Goal: Information Seeking & Learning: Learn about a topic

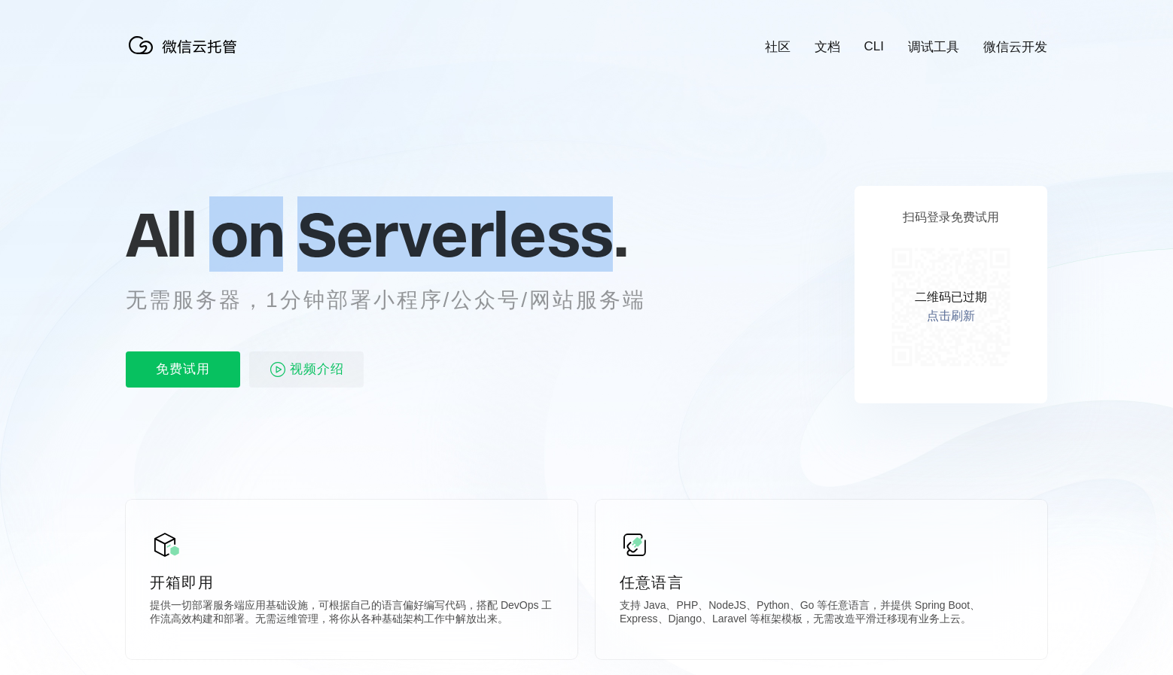
click at [501, 243] on span "Serverless." at bounding box center [462, 234] width 331 height 75
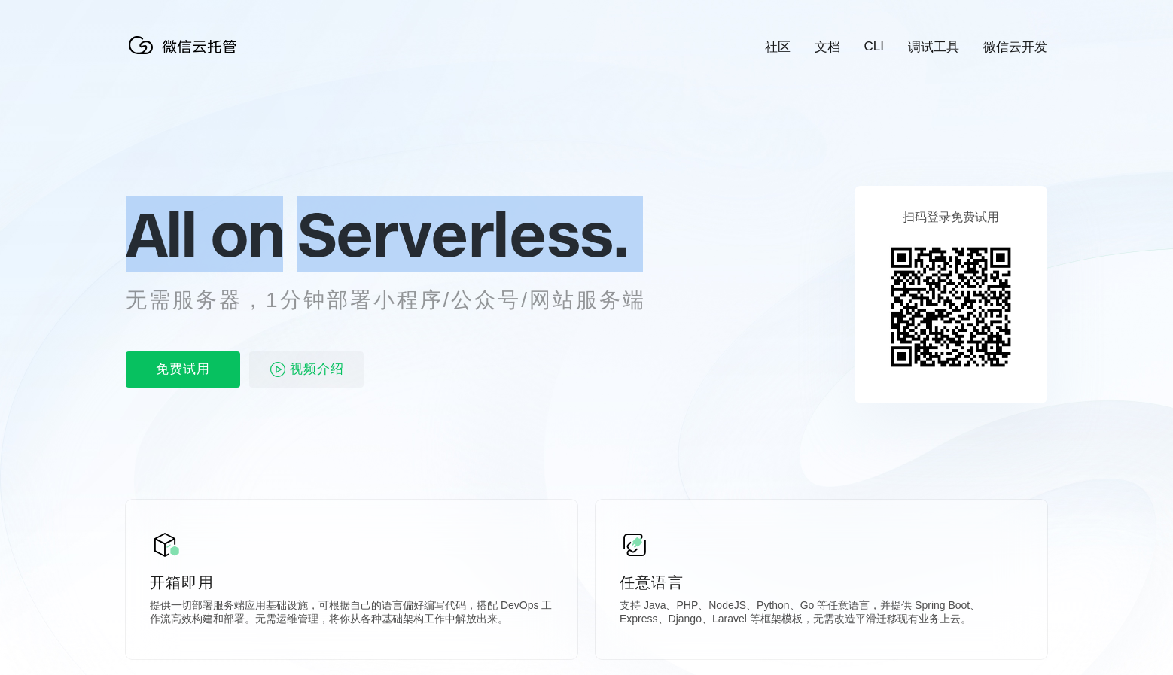
drag, startPoint x: 0, startPoint y: 0, endPoint x: 596, endPoint y: 298, distance: 666.0
click at [596, 298] on div "All on Serverless. 无需服务器，1分钟部署小程序/公众号/网站服务端 免费试用 视频介绍" at bounding box center [404, 294] width 557 height 218
click at [596, 298] on p "无需服务器，1分钟部署小程序/公众号/网站服务端" at bounding box center [400, 300] width 548 height 30
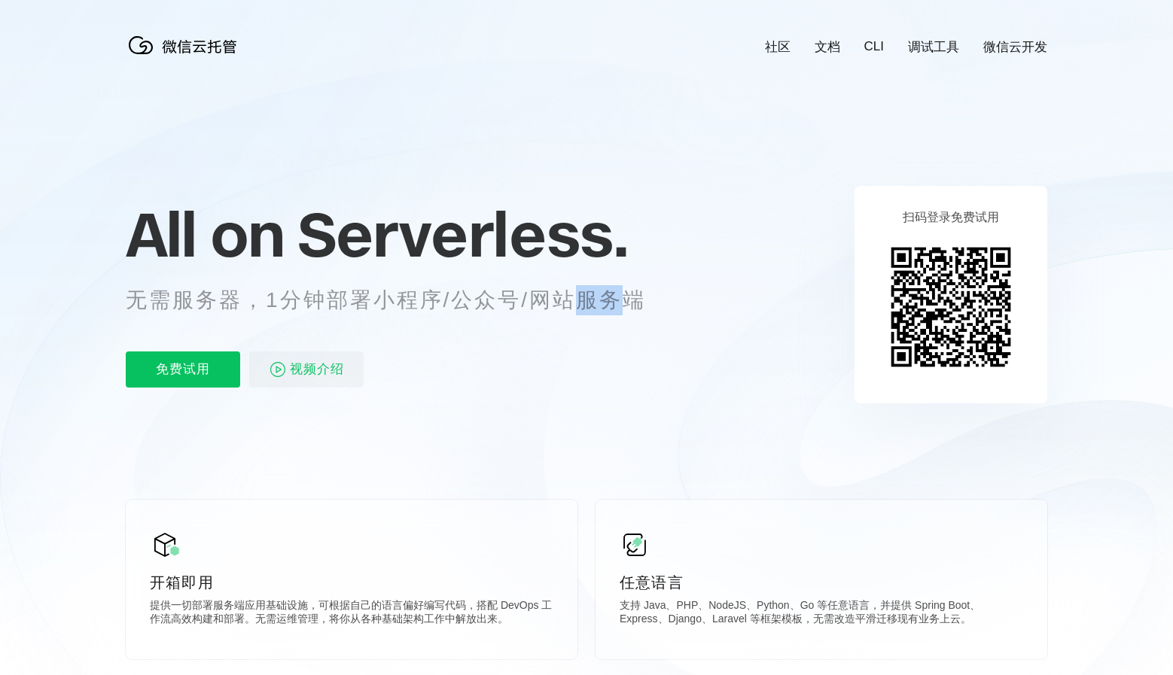
click at [596, 298] on p "无需服务器，1分钟部署小程序/公众号/网站服务端" at bounding box center [400, 300] width 548 height 30
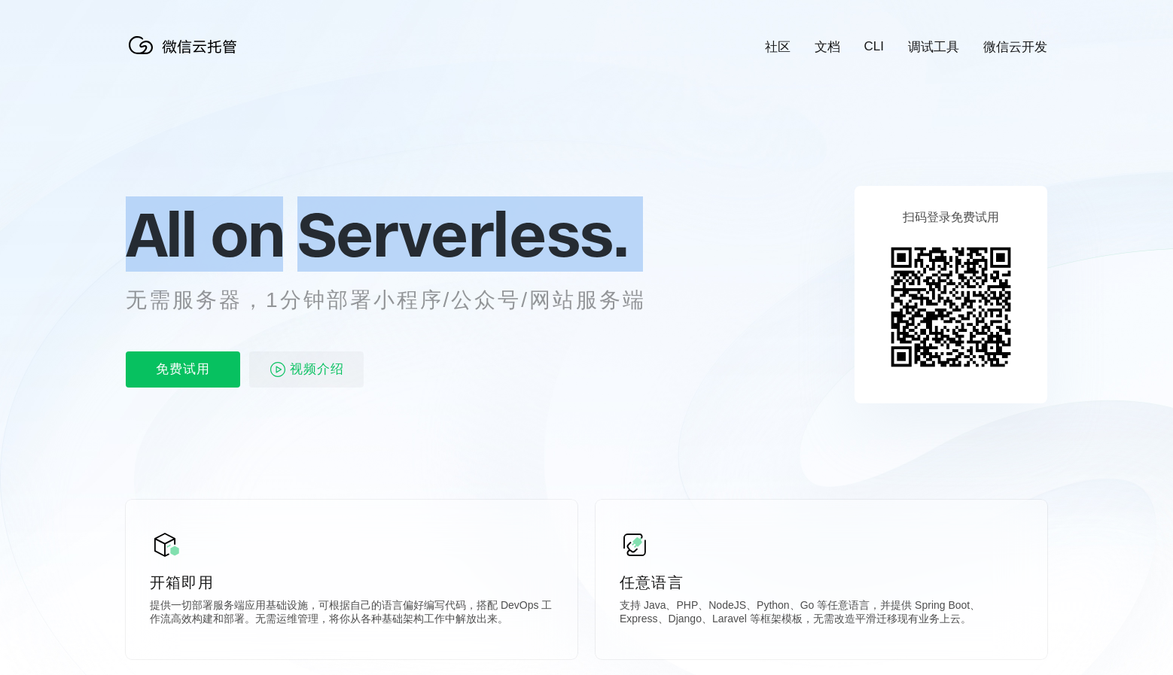
drag, startPoint x: 596, startPoint y: 298, endPoint x: 555, endPoint y: 227, distance: 81.6
click at [555, 227] on div "All on Serverless. 无需服务器，1分钟部署小程序/公众号/网站服务端 免费试用 视频介绍" at bounding box center [404, 294] width 557 height 218
click at [552, 224] on span "Serverless." at bounding box center [462, 234] width 331 height 75
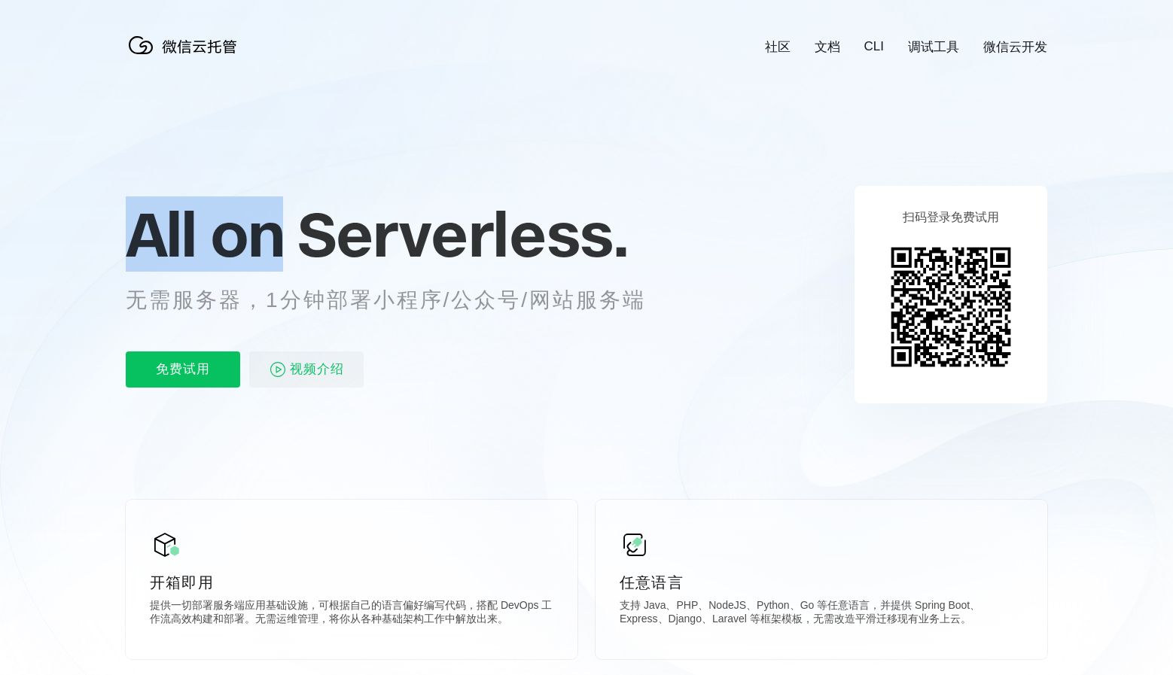
drag, startPoint x: 552, startPoint y: 224, endPoint x: 609, endPoint y: 251, distance: 63.0
click at [596, 247] on span "Serverless." at bounding box center [462, 234] width 331 height 75
click at [623, 253] on span "Serverless." at bounding box center [462, 234] width 331 height 75
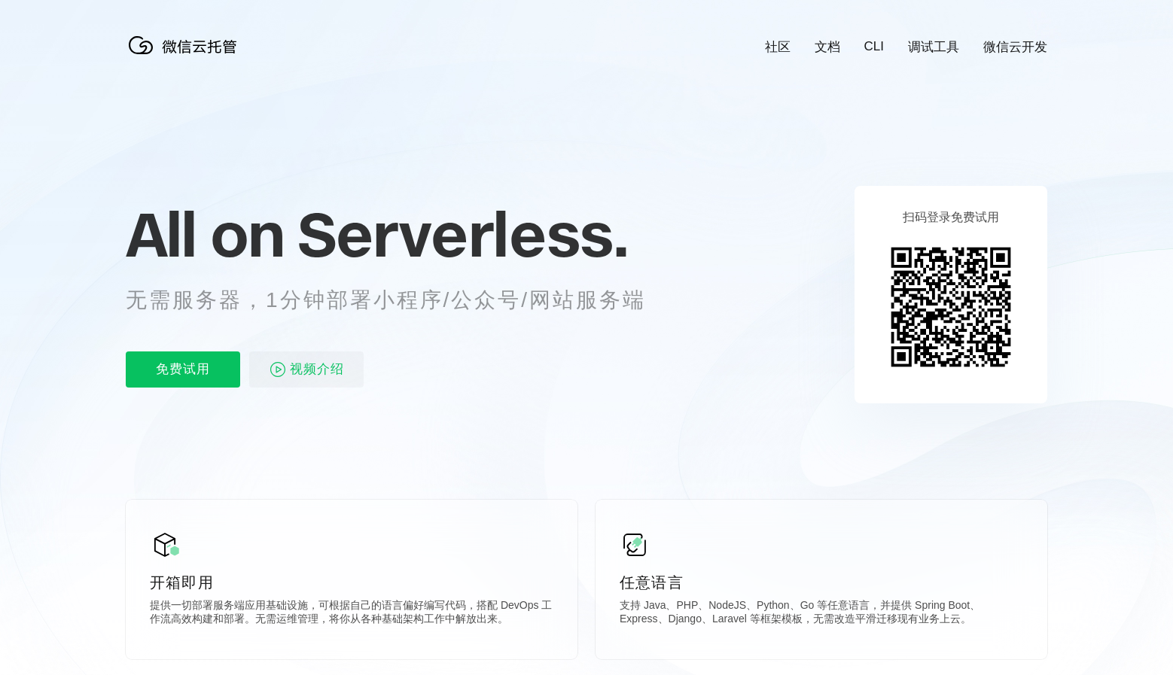
click at [559, 245] on span "Serverless." at bounding box center [462, 234] width 331 height 75
drag, startPoint x: 559, startPoint y: 245, endPoint x: 178, endPoint y: 254, distance: 381.8
click at [178, 254] on span "All on" at bounding box center [204, 234] width 157 height 75
click at [157, 248] on span "All on" at bounding box center [204, 234] width 157 height 75
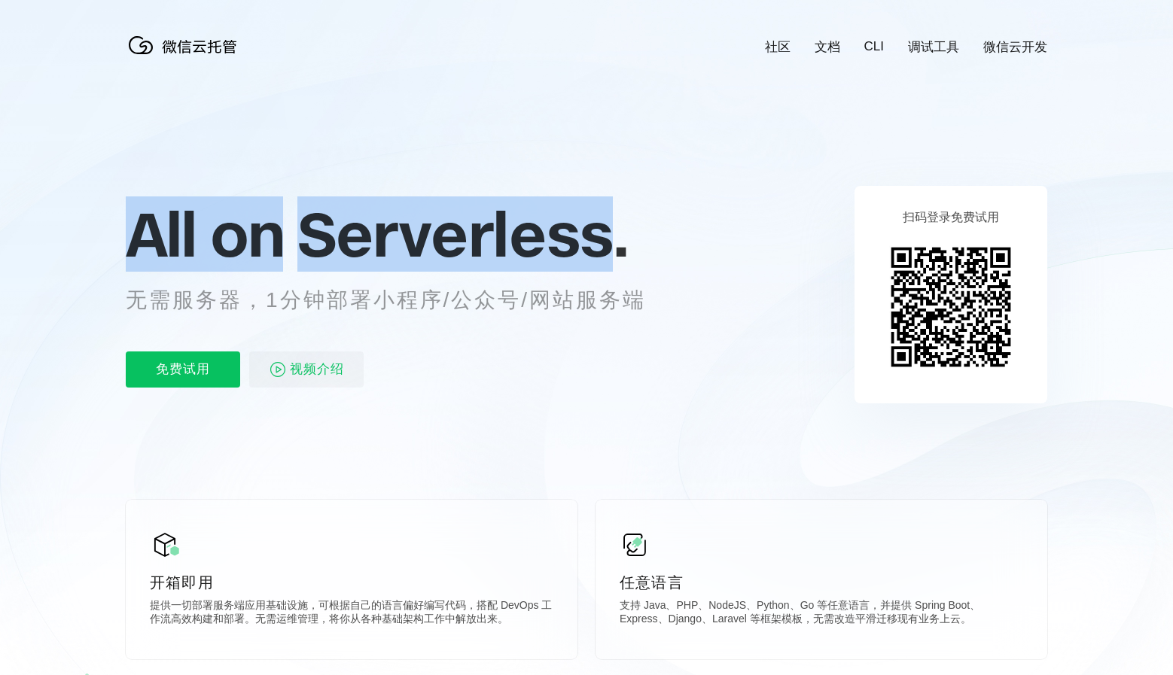
drag, startPoint x: 157, startPoint y: 248, endPoint x: 337, endPoint y: 246, distance: 179.2
click at [337, 246] on p "All on Serverless." at bounding box center [404, 234] width 557 height 66
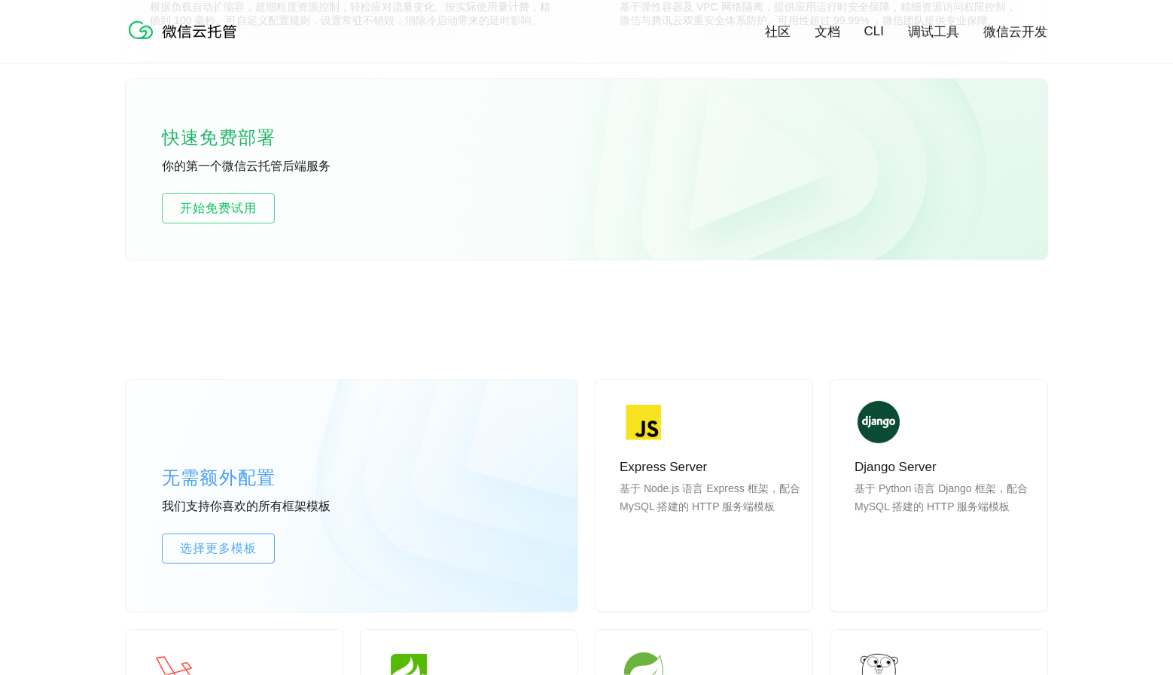
scroll to position [952, 0]
click at [718, 501] on p "基于 Node.js 语言 Express 框架，配合 MySQL 搭建的 HTTP 服务端模板" at bounding box center [710, 515] width 181 height 72
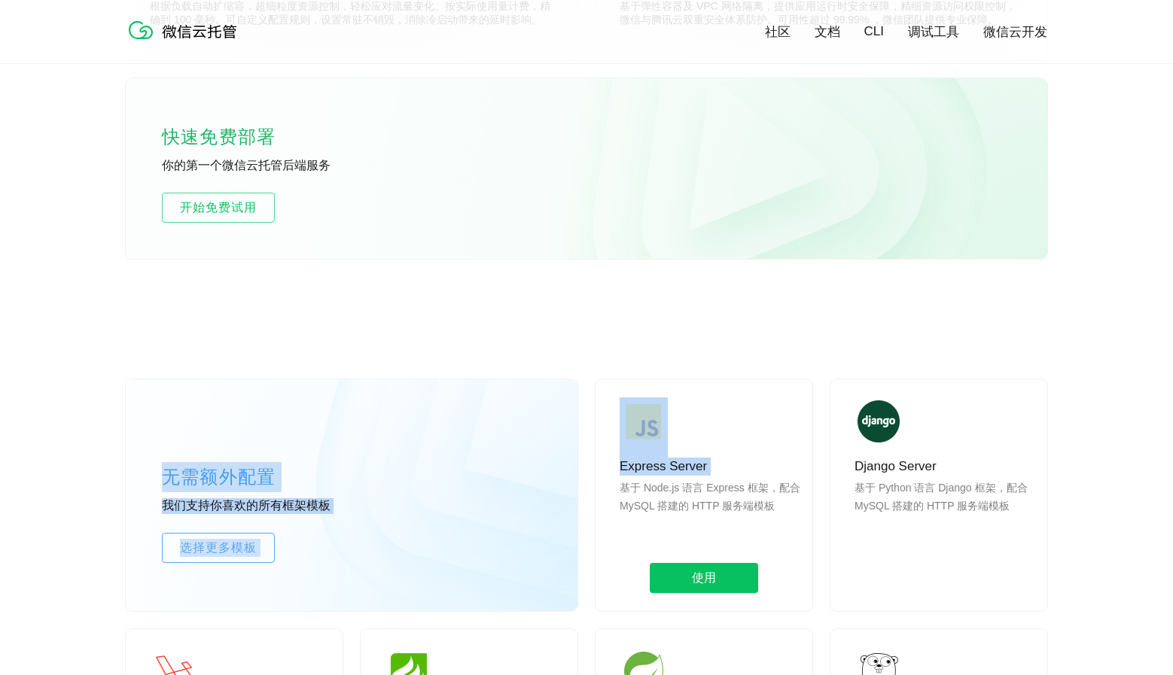
drag, startPoint x: 718, startPoint y: 501, endPoint x: 636, endPoint y: 484, distance: 83.7
click at [636, 484] on p "基于 Node.js 语言 Express 框架，配合 MySQL 搭建的 HTTP 服务端模板" at bounding box center [710, 515] width 181 height 72
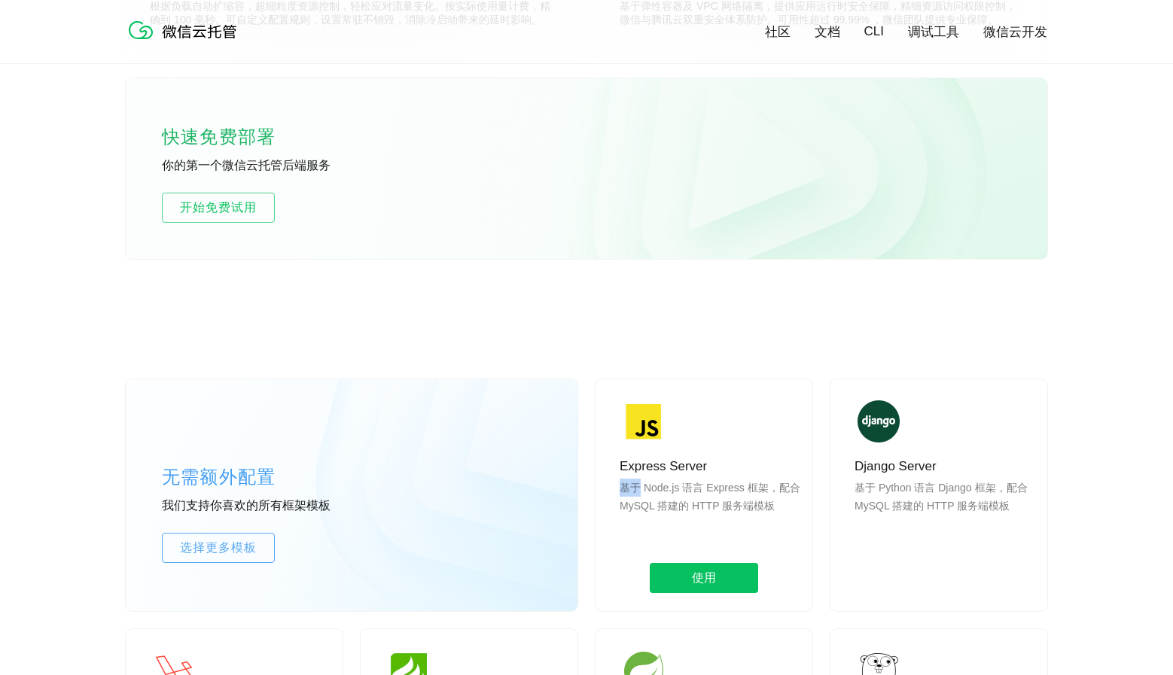
click at [636, 484] on p "基于 Node.js 语言 Express 框架，配合 MySQL 搭建的 HTTP 服务端模板" at bounding box center [710, 515] width 181 height 72
drag, startPoint x: 636, startPoint y: 484, endPoint x: 754, endPoint y: 494, distance: 117.9
click at [754, 494] on p "基于 Node.js 语言 Express 框架，配合 MySQL 搭建的 HTTP 服务端模板" at bounding box center [710, 515] width 181 height 72
drag, startPoint x: 818, startPoint y: 515, endPoint x: 777, endPoint y: 471, distance: 60.2
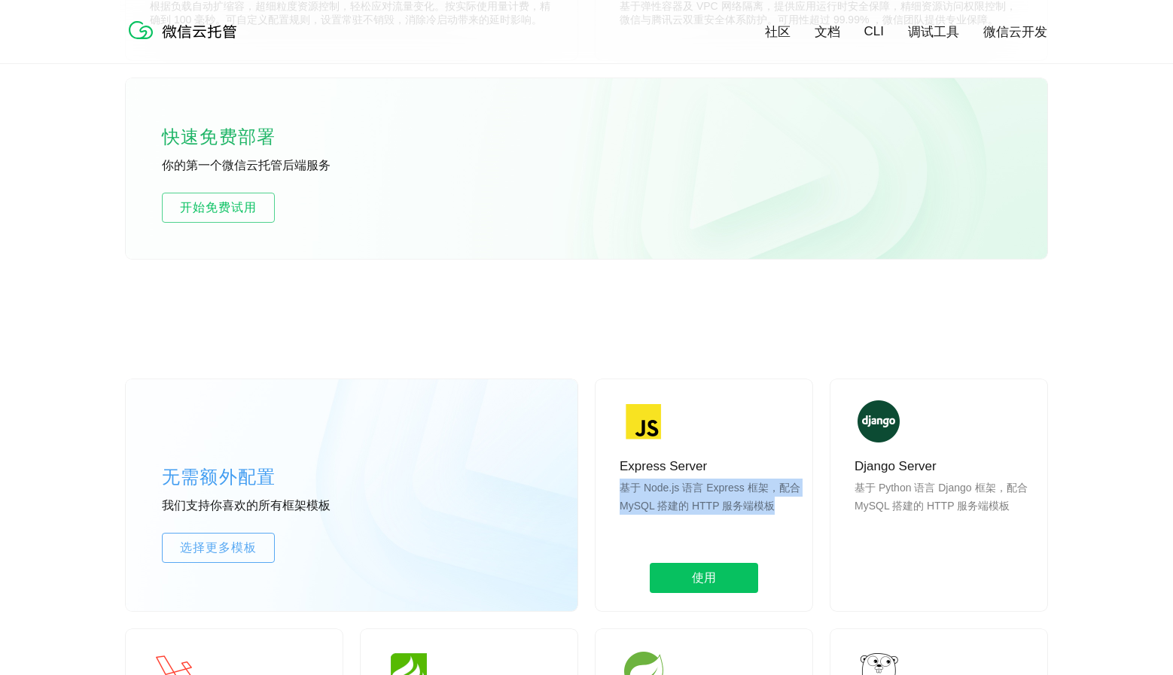
click at [777, 471] on p "Express Server" at bounding box center [710, 467] width 181 height 18
drag, startPoint x: 797, startPoint y: 504, endPoint x: 800, endPoint y: 513, distance: 9.8
click at [800, 513] on div "Express Server 基于 Node.js 语言 Express 框架，配合 MySQL 搭建的 HTTP 服务端模板 使用" at bounding box center [704, 495] width 217 height 232
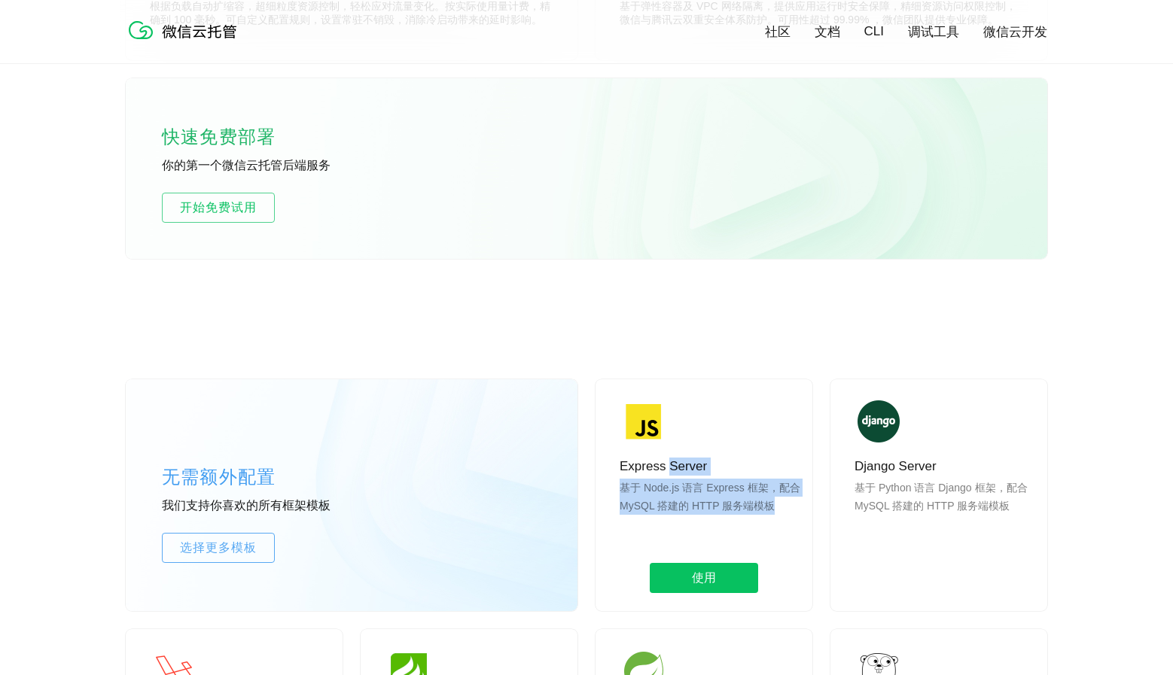
drag, startPoint x: 800, startPoint y: 513, endPoint x: 774, endPoint y: 474, distance: 47.2
click at [774, 474] on div "Express Server 基于 Node.js 语言 Express 框架，配合 MySQL 搭建的 HTTP 服务端模板 使用" at bounding box center [704, 495] width 217 height 232
click at [791, 492] on p "基于 Node.js 语言 Express 框架，配合 MySQL 搭建的 HTTP 服务端模板" at bounding box center [710, 515] width 181 height 72
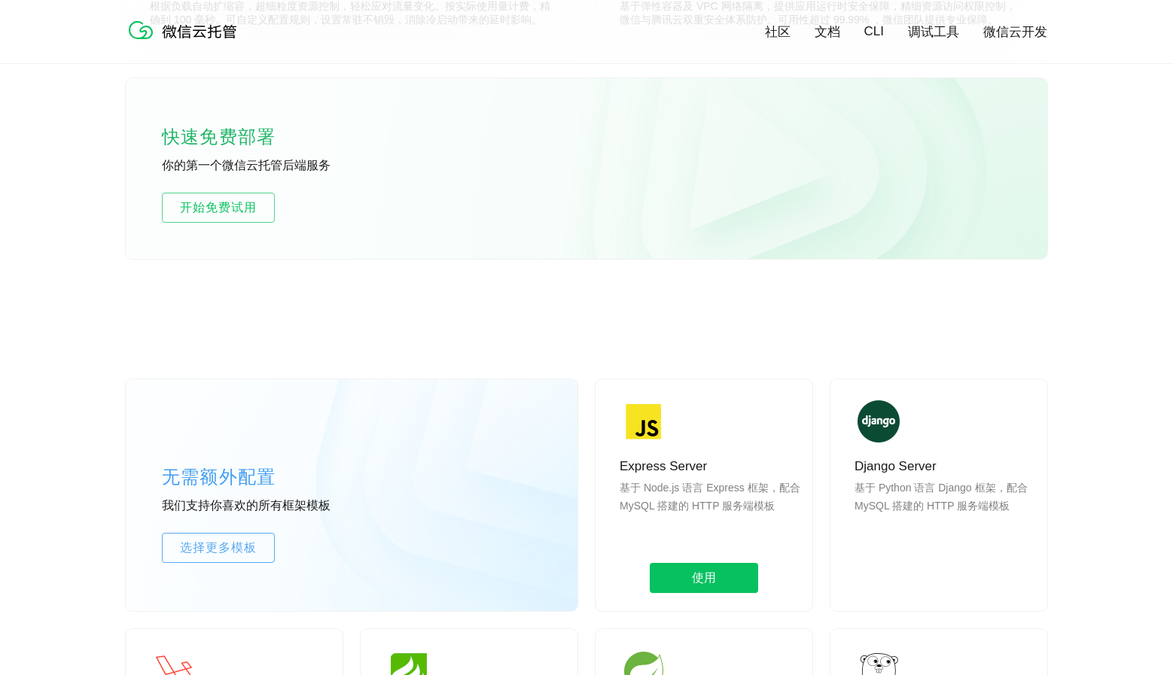
click at [794, 493] on p "基于 Node.js 语言 Express 框架，配合 MySQL 搭建的 HTTP 服务端模板" at bounding box center [710, 515] width 181 height 72
drag, startPoint x: 764, startPoint y: 471, endPoint x: 810, endPoint y: 519, distance: 66.6
click at [810, 519] on div "Express Server 基于 Node.js 语言 Express 框架，配合 MySQL 搭建的 HTTP 服务端模板 使用" at bounding box center [704, 495] width 217 height 232
drag, startPoint x: 808, startPoint y: 517, endPoint x: 768, endPoint y: 476, distance: 57.0
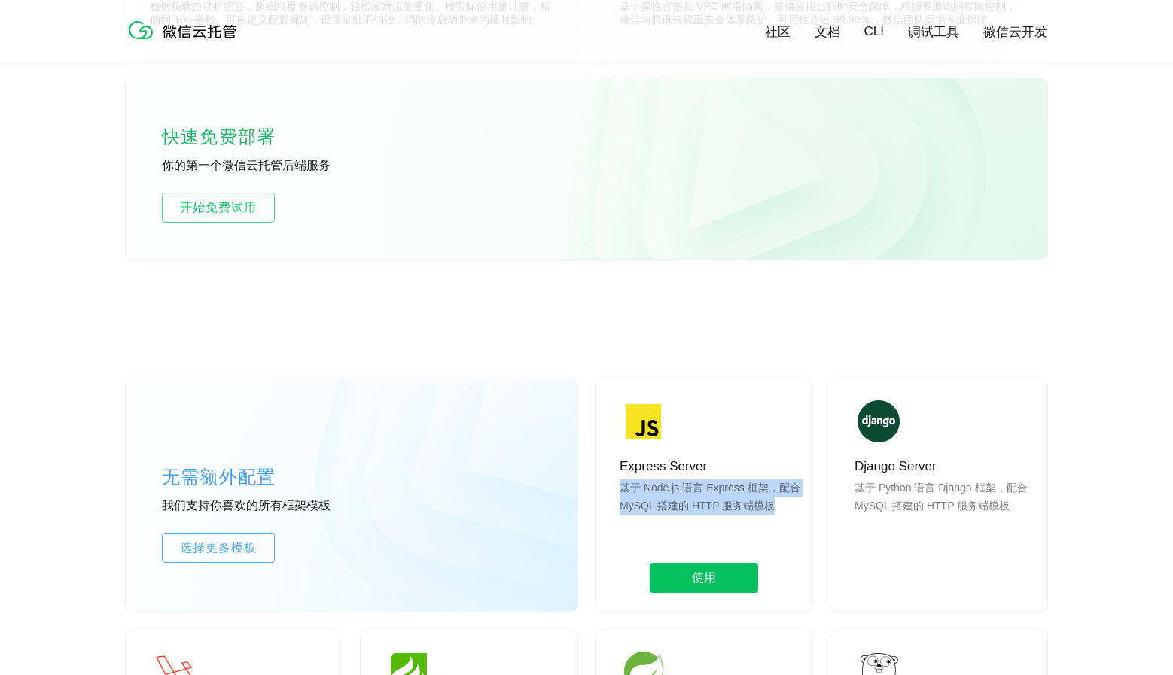
click at [768, 476] on div "Express Server 基于 Node.js 语言 Express 框架，配合 MySQL 搭建的 HTTP 服务端模板 使用" at bounding box center [704, 495] width 217 height 232
click at [768, 476] on p "Express Server" at bounding box center [710, 467] width 181 height 18
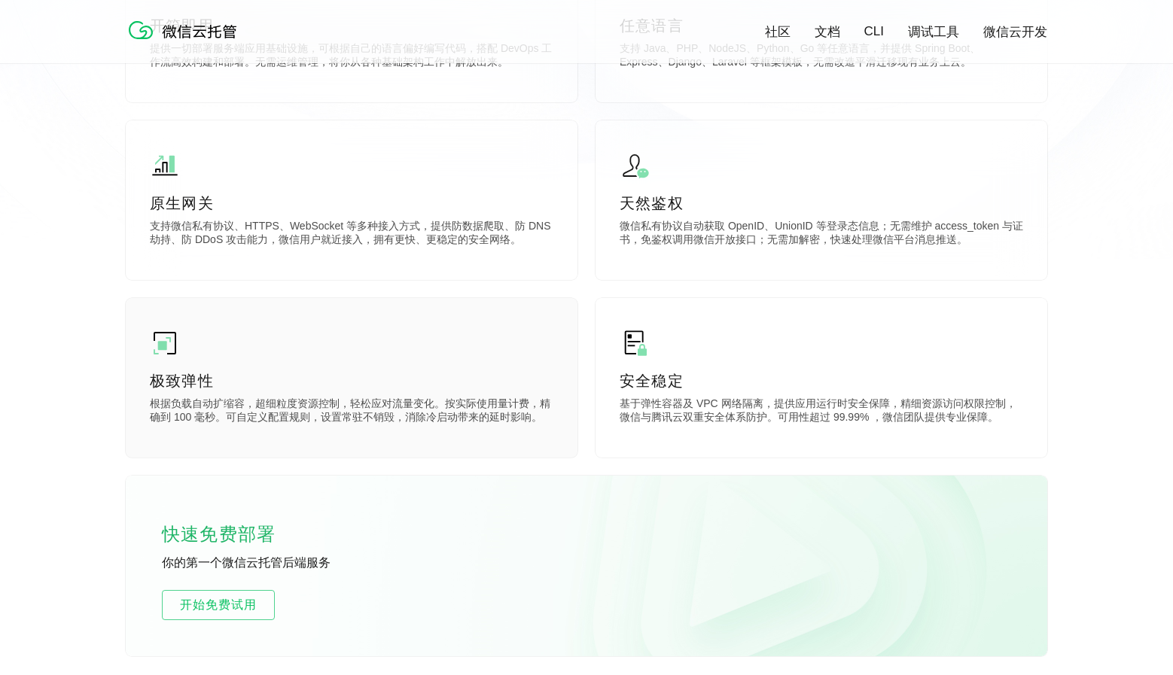
scroll to position [108, 0]
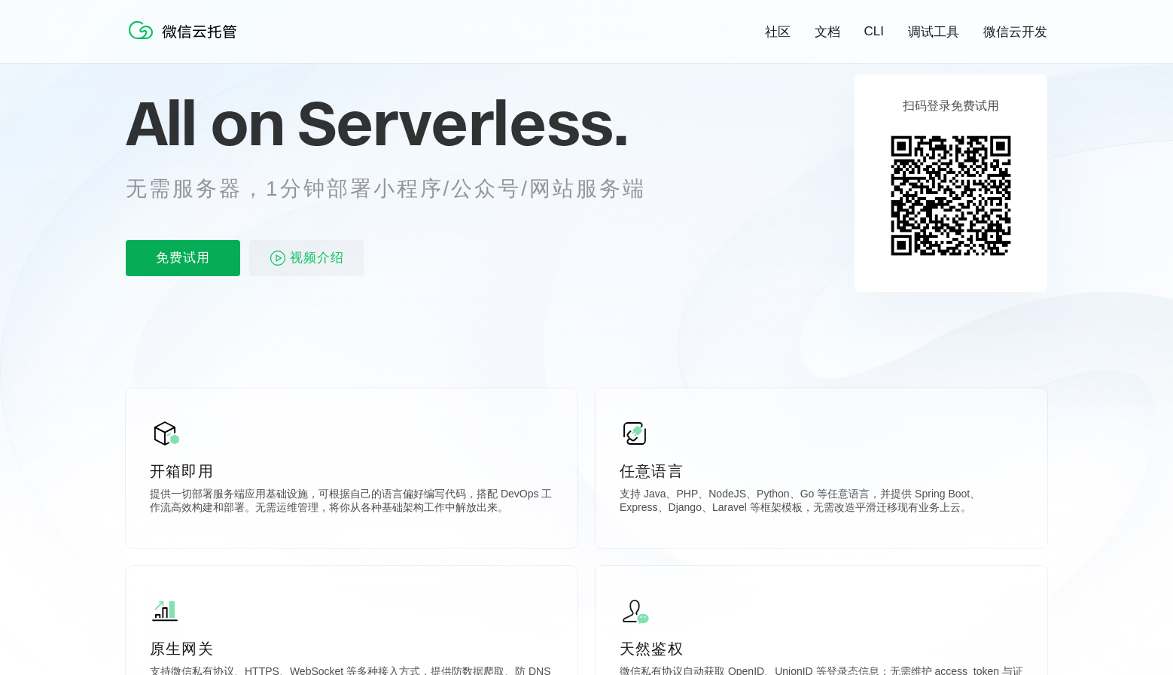
click at [180, 270] on p "免费试用" at bounding box center [183, 258] width 114 height 36
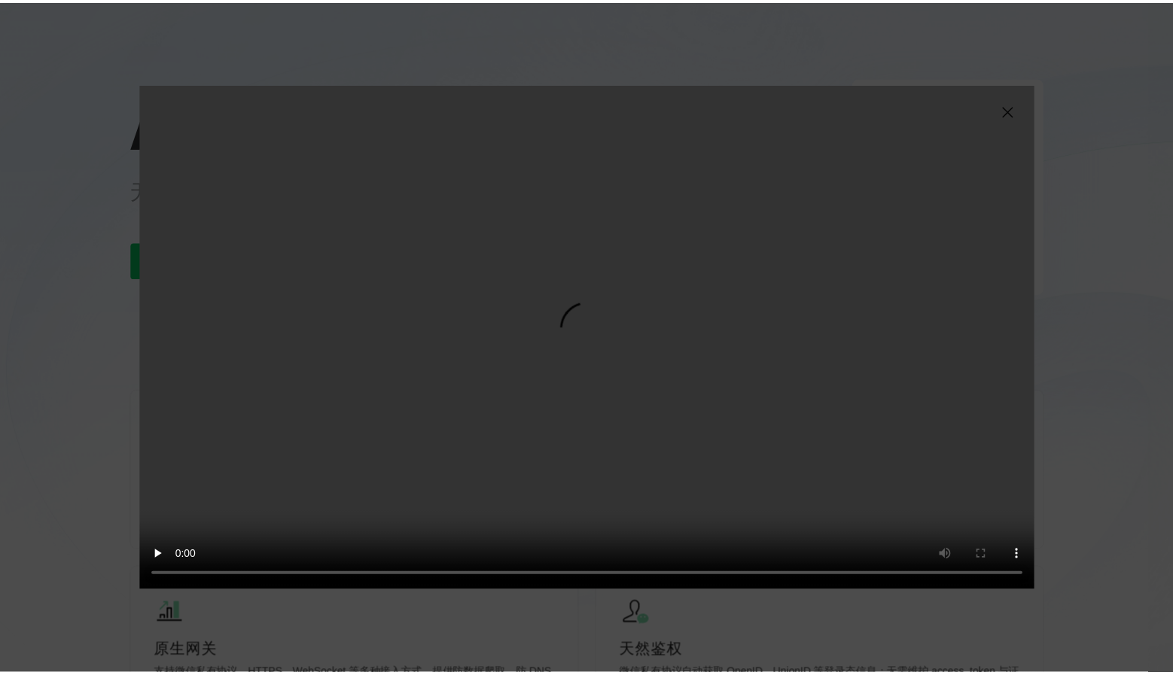
scroll to position [0, 2677]
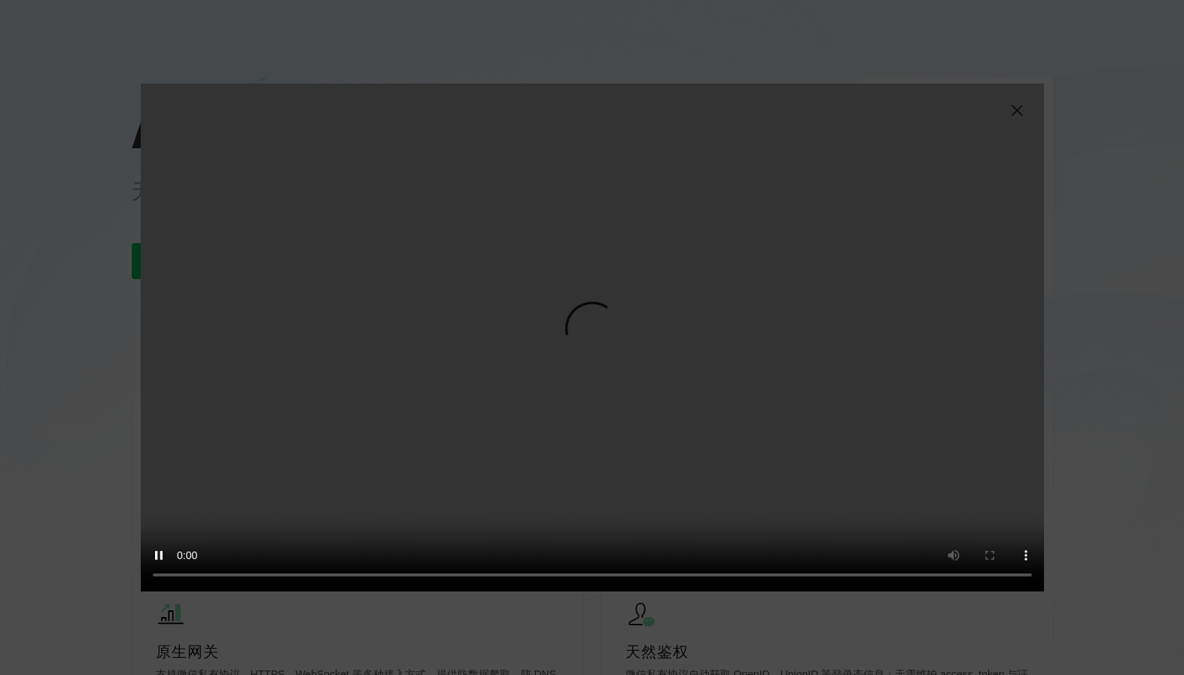
drag, startPoint x: 1077, startPoint y: 565, endPoint x: 1088, endPoint y: 544, distance: 23.3
click at [1077, 565] on div "抱歉，您的浏览器暂不支持播放此视频" at bounding box center [592, 337] width 1184 height 675
click at [1121, 497] on div "抱歉，您的浏览器暂不支持播放此视频" at bounding box center [592, 337] width 1184 height 675
click at [1018, 107] on img at bounding box center [1017, 111] width 18 height 18
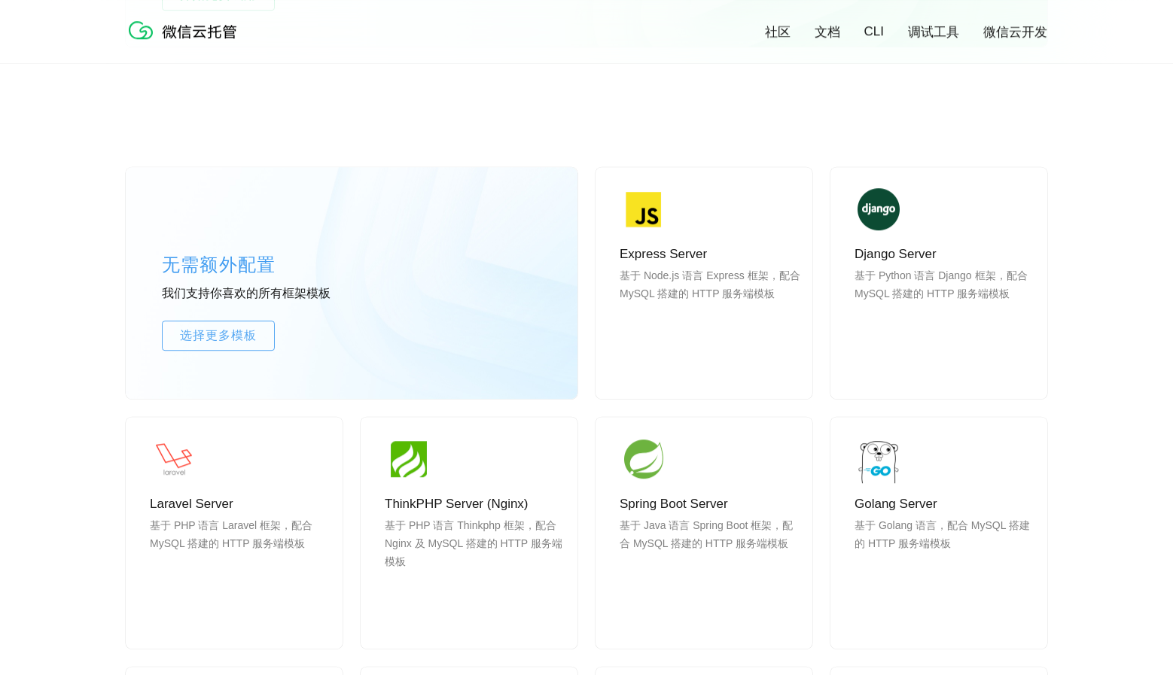
scroll to position [1169, 0]
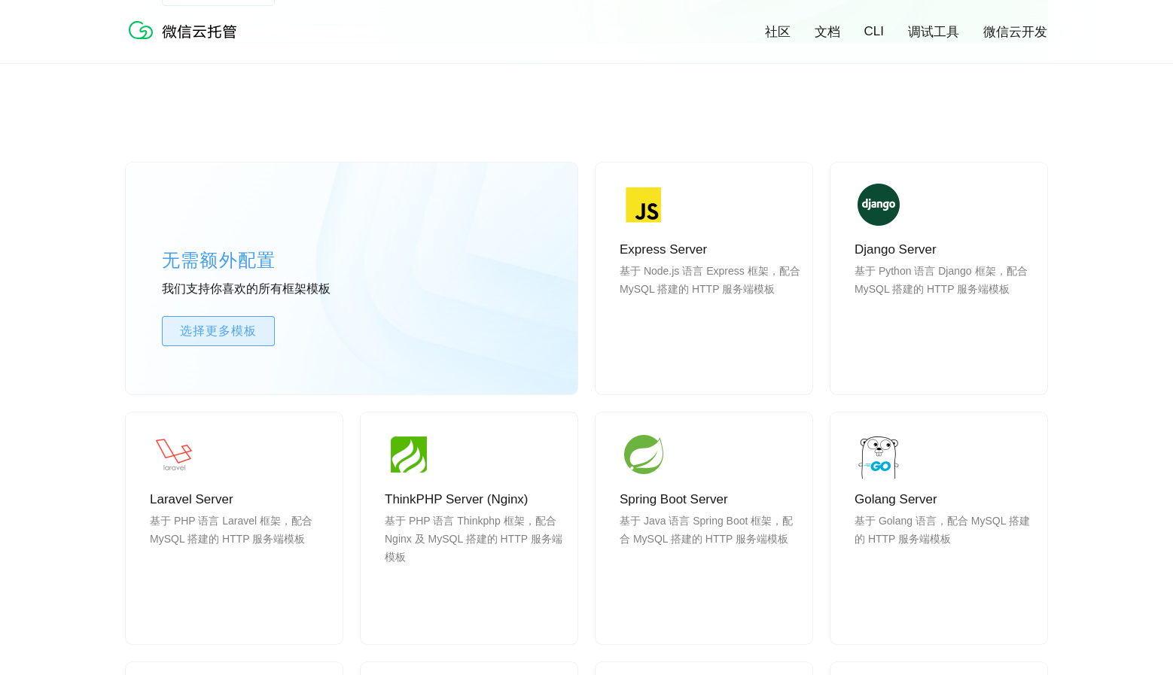
click at [250, 337] on span "选择更多模板" at bounding box center [218, 331] width 111 height 18
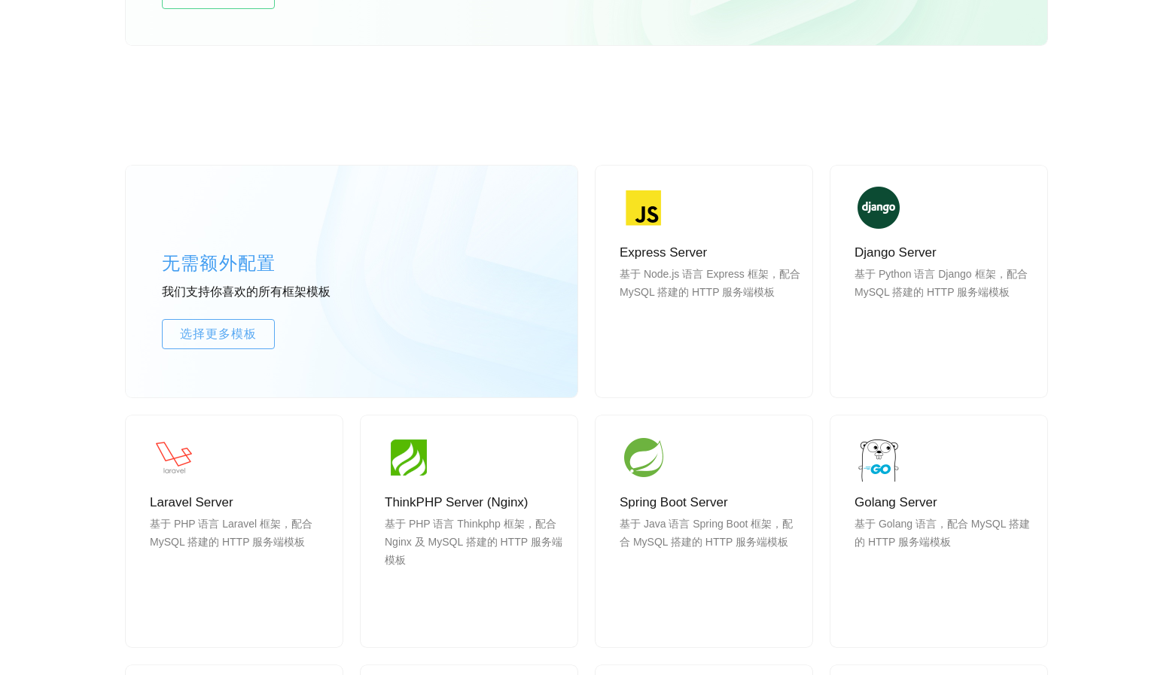
scroll to position [0, 2677]
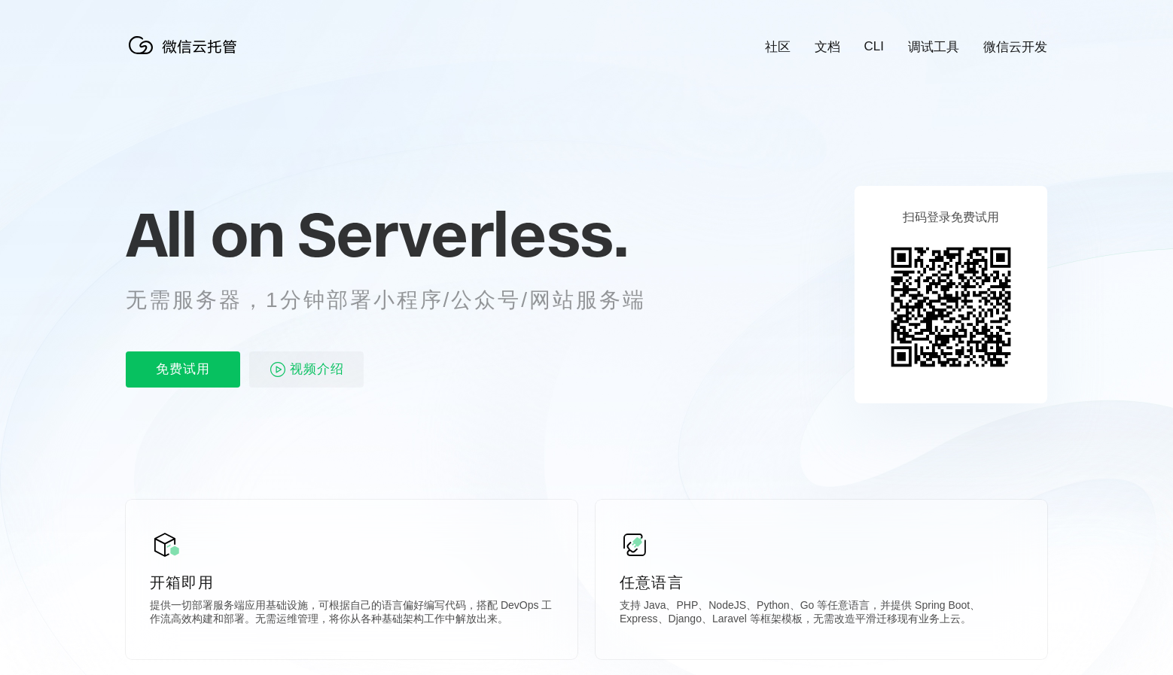
click at [773, 47] on link "社区" at bounding box center [778, 46] width 26 height 17
click at [834, 52] on link "文档" at bounding box center [828, 46] width 26 height 17
click at [821, 49] on link "文档" at bounding box center [828, 46] width 26 height 17
